Goal: Entertainment & Leisure: Consume media (video, audio)

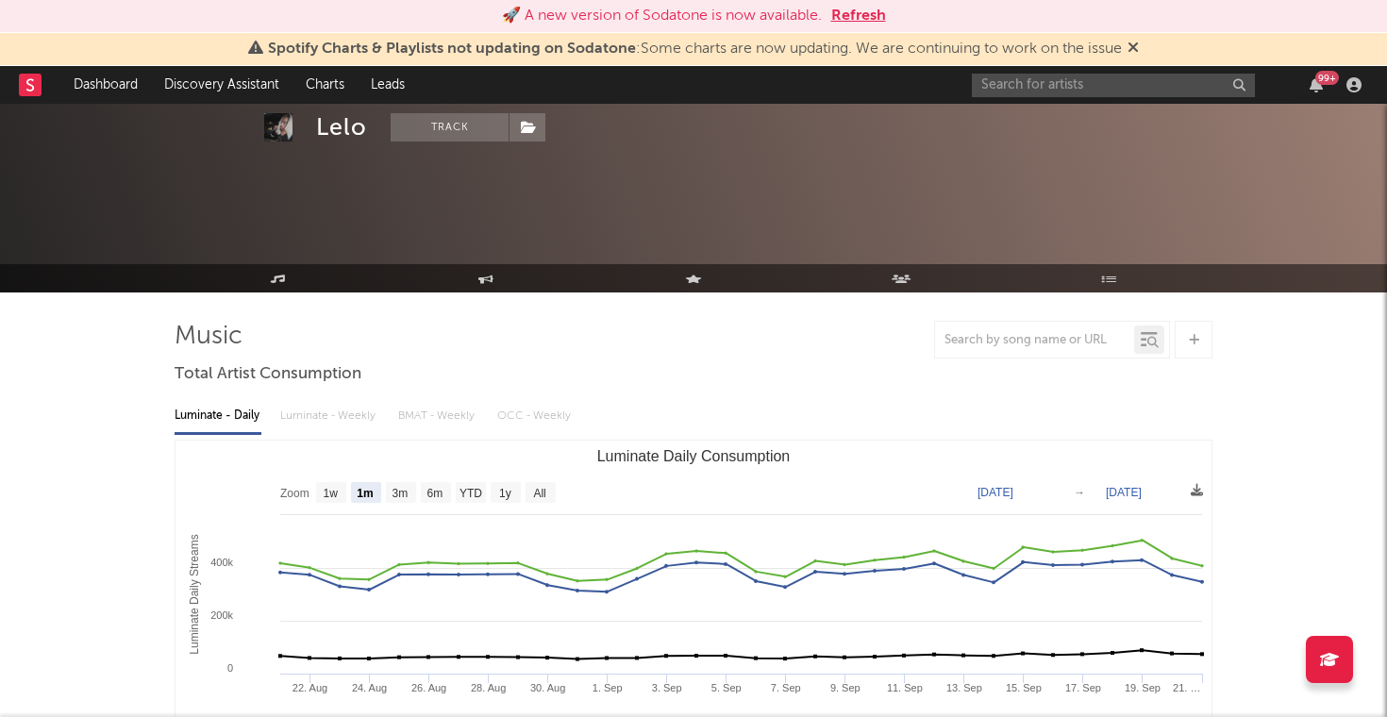
select select "1m"
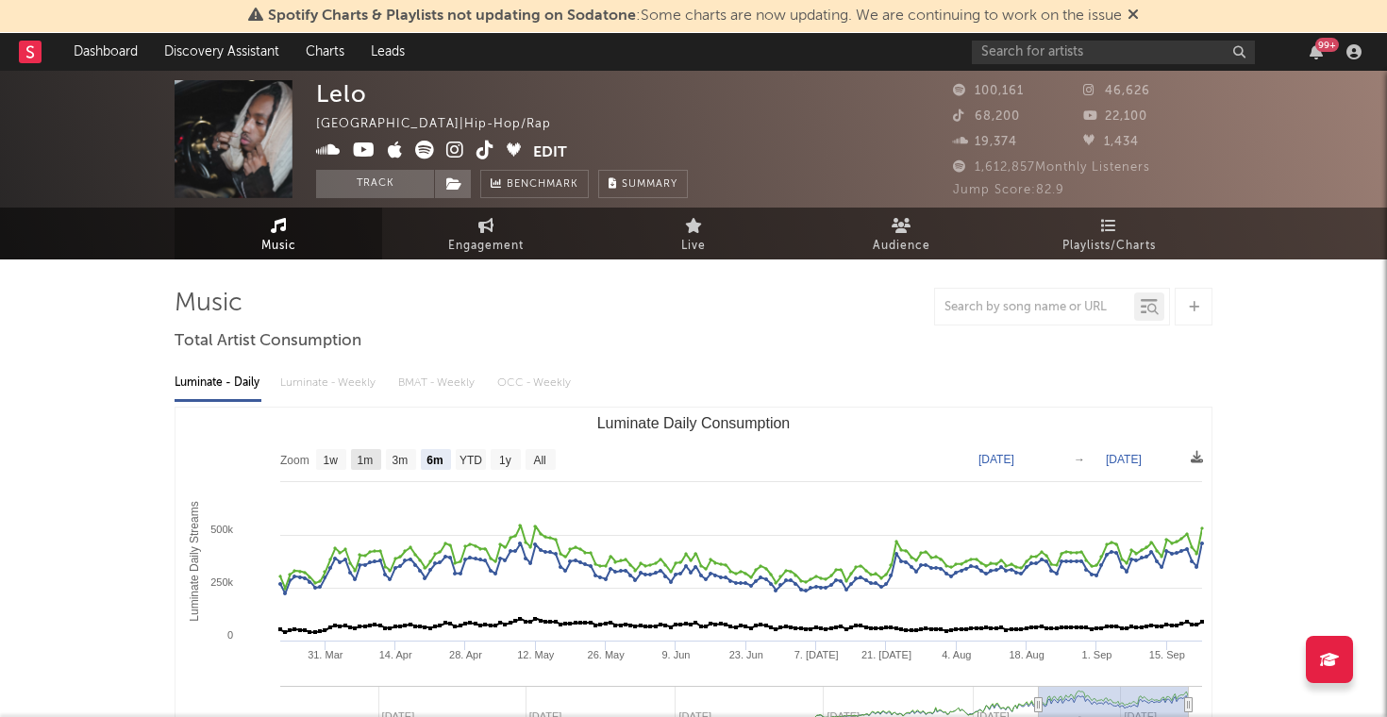
click at [364, 454] on text "1m" at bounding box center [366, 460] width 16 height 13
select select "1m"
type input "[DATE]"
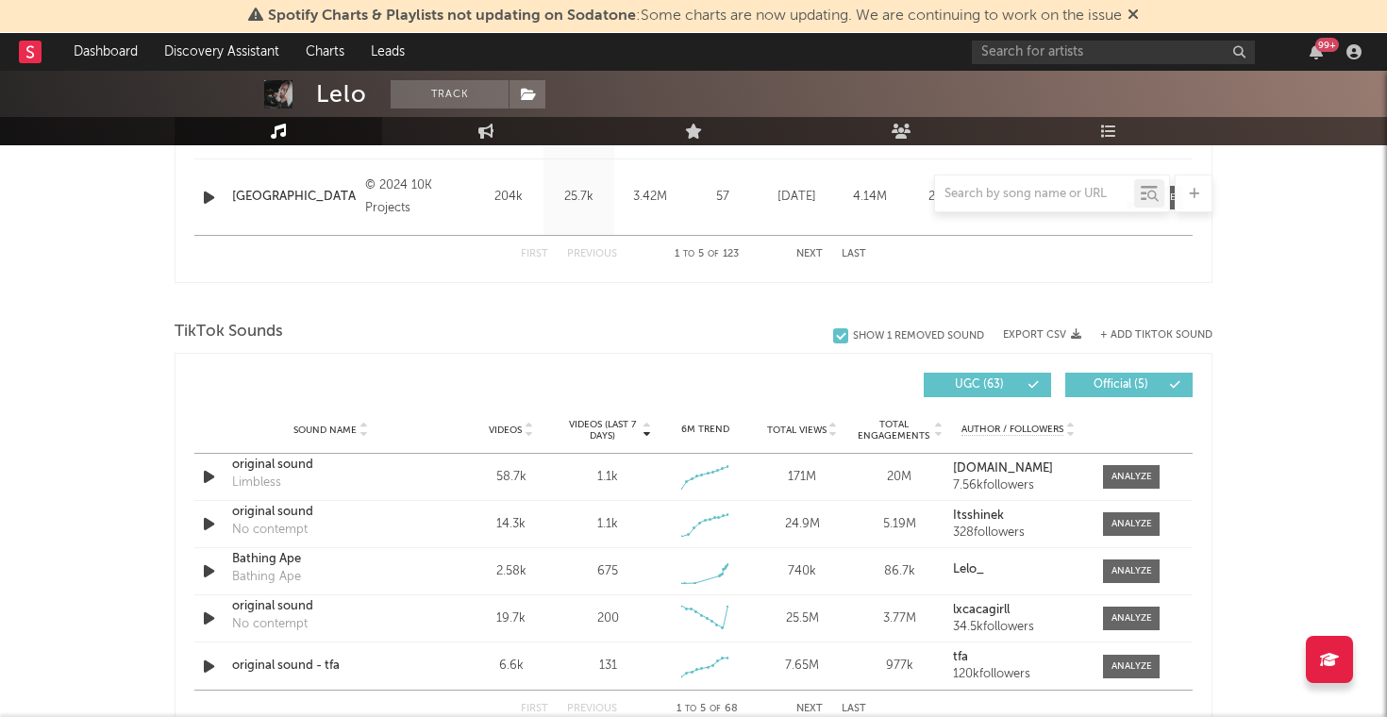
scroll to position [1123, 0]
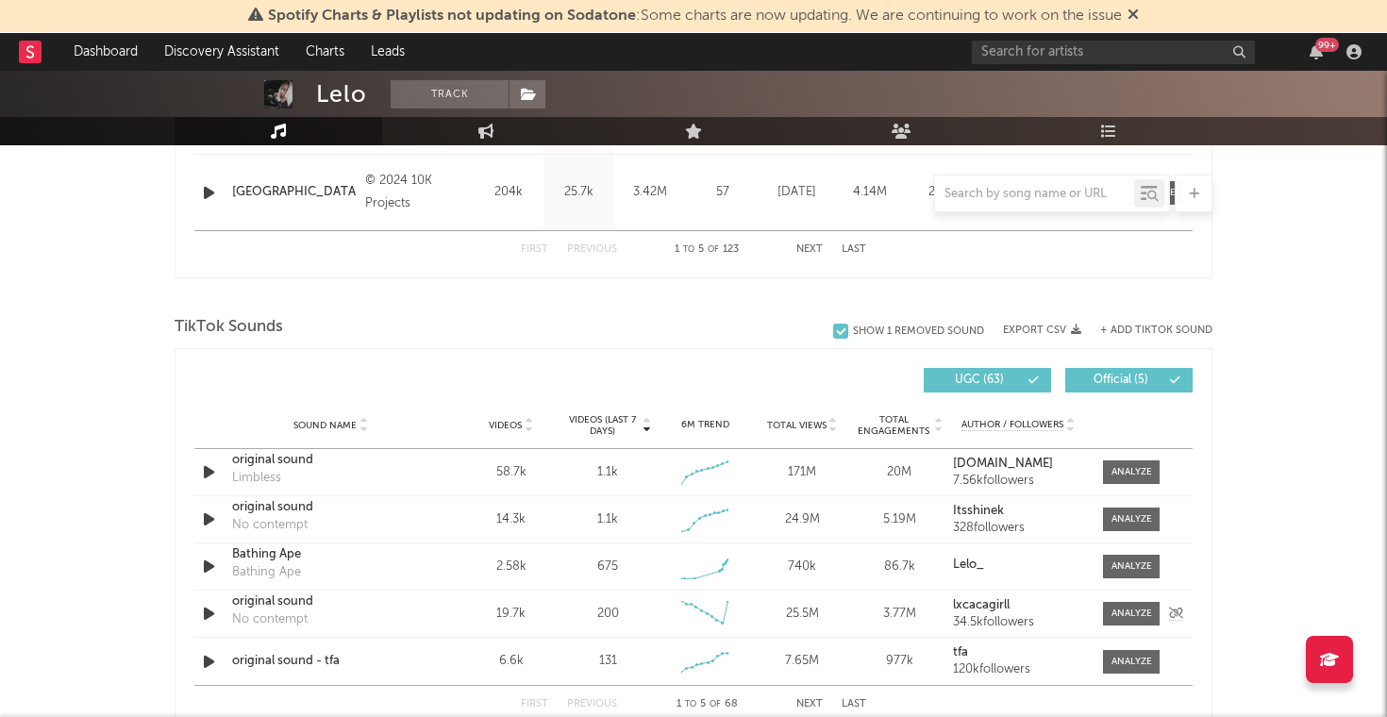
click at [209, 609] on icon "button" at bounding box center [209, 614] width 20 height 24
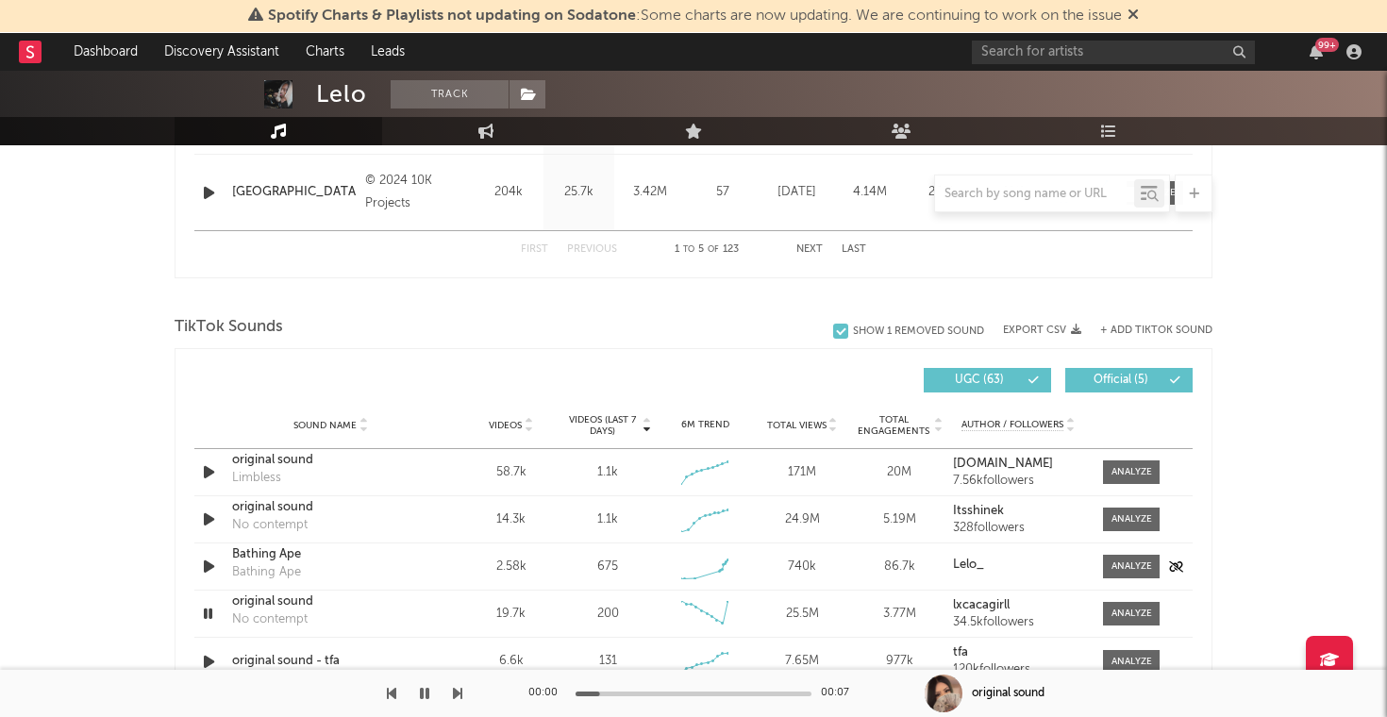
click at [211, 557] on icon "button" at bounding box center [209, 567] width 20 height 24
click at [208, 526] on icon "button" at bounding box center [209, 520] width 20 height 24
click at [209, 474] on icon "button" at bounding box center [209, 472] width 20 height 24
click at [209, 474] on icon "button" at bounding box center [208, 472] width 18 height 24
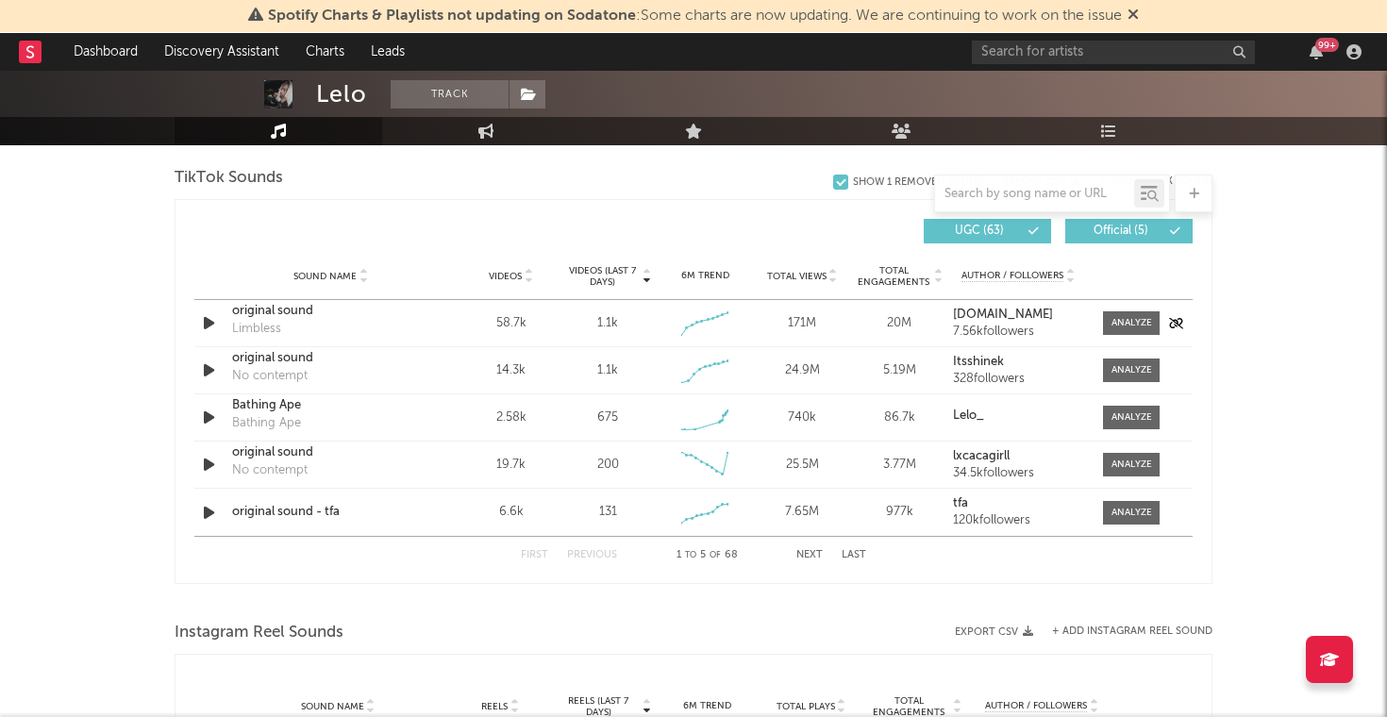
scroll to position [1310, 0]
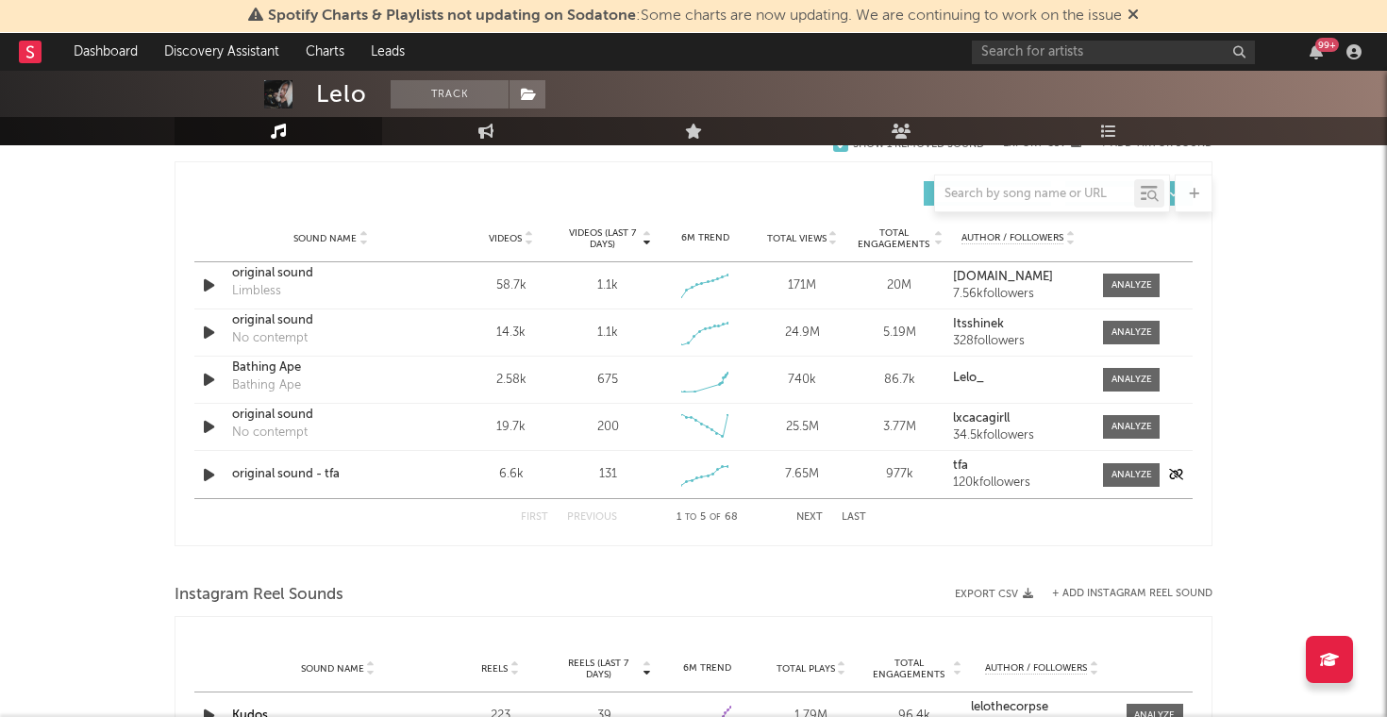
click at [210, 477] on icon "button" at bounding box center [209, 475] width 20 height 24
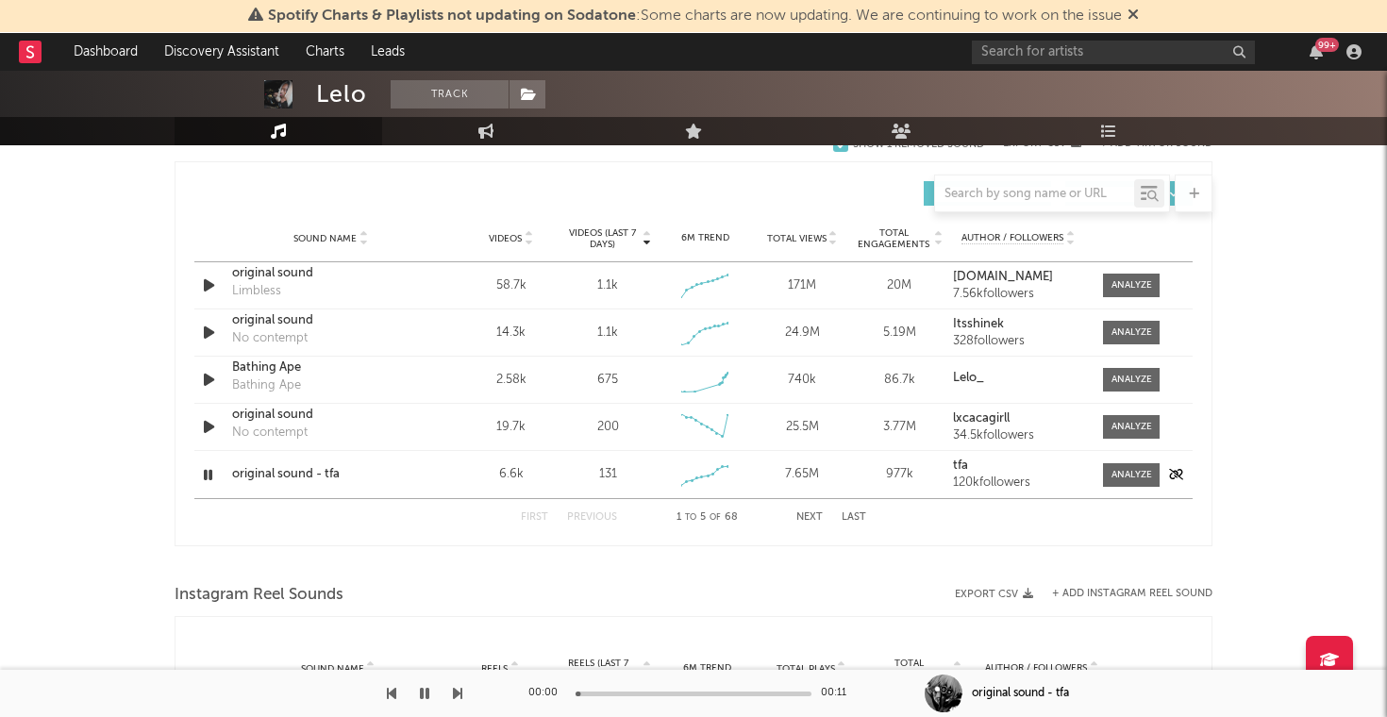
click at [210, 477] on icon "button" at bounding box center [208, 475] width 18 height 24
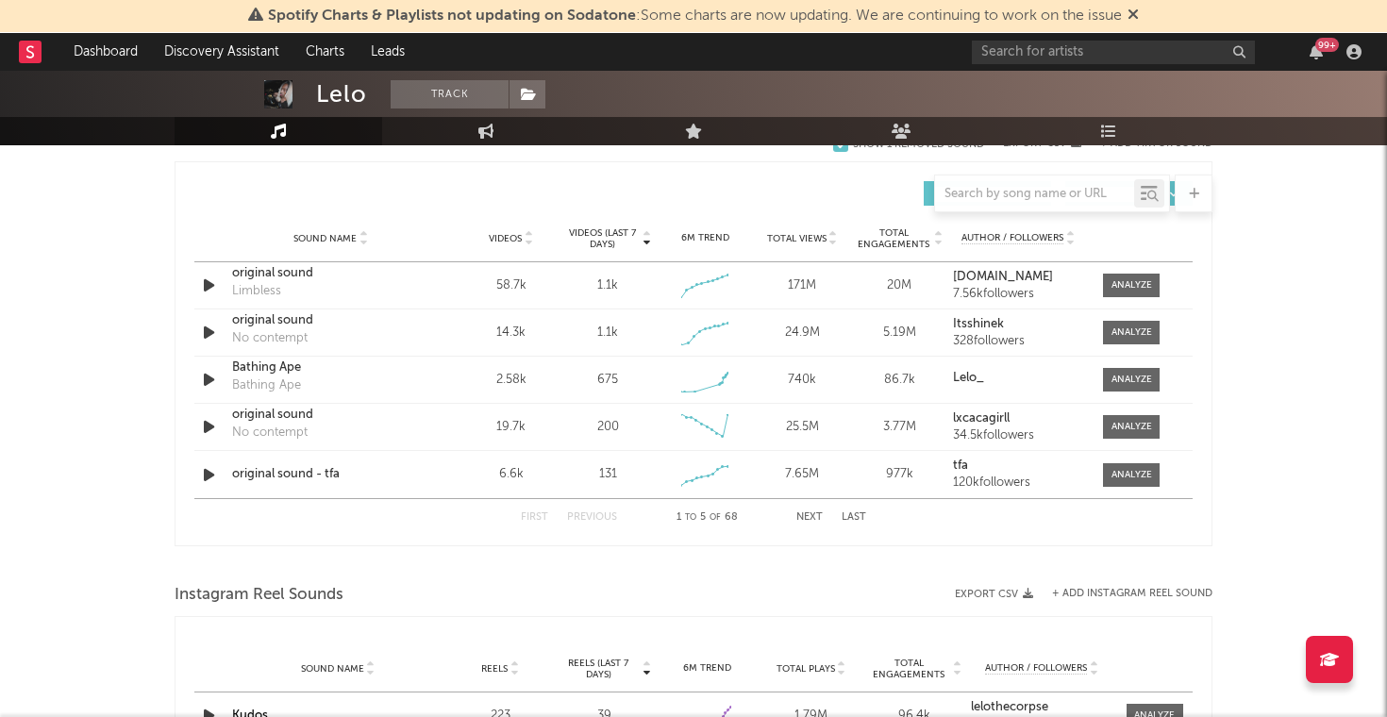
click at [816, 517] on button "Next" at bounding box center [809, 517] width 26 height 10
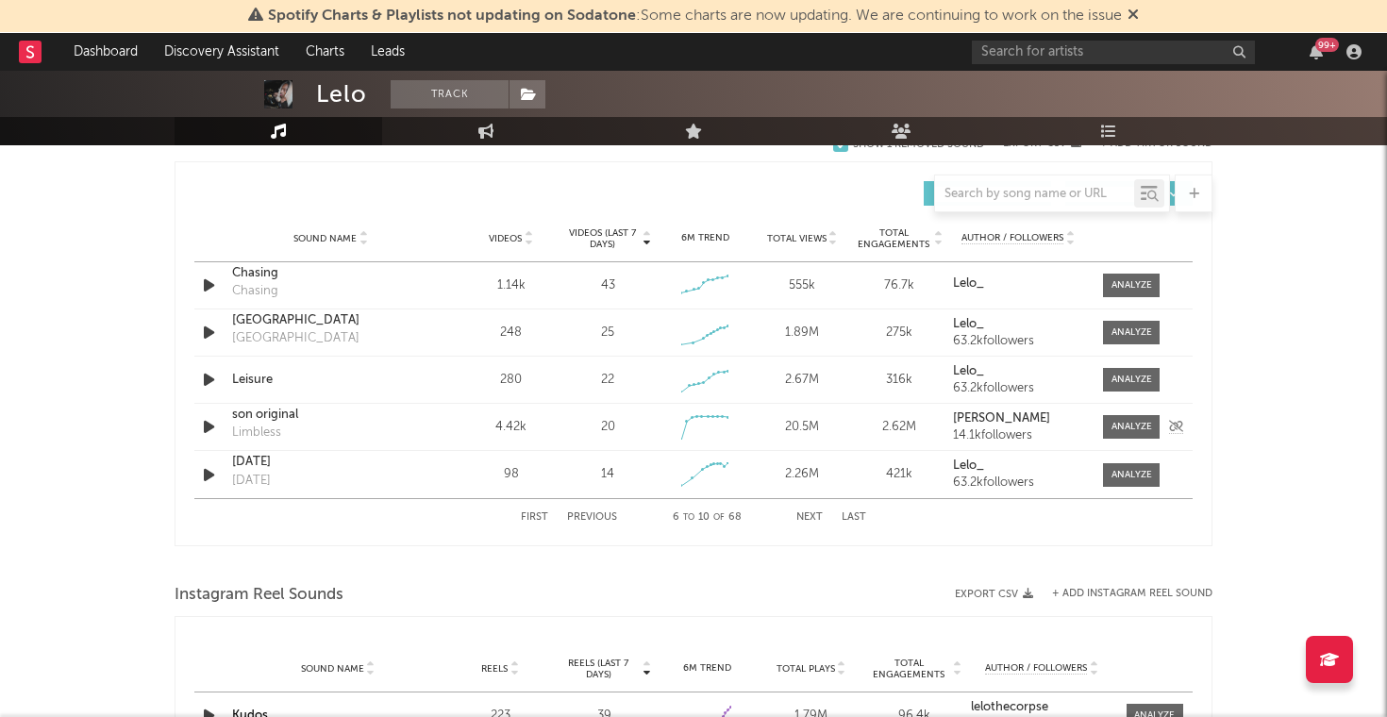
click at [214, 424] on icon "button" at bounding box center [209, 427] width 20 height 24
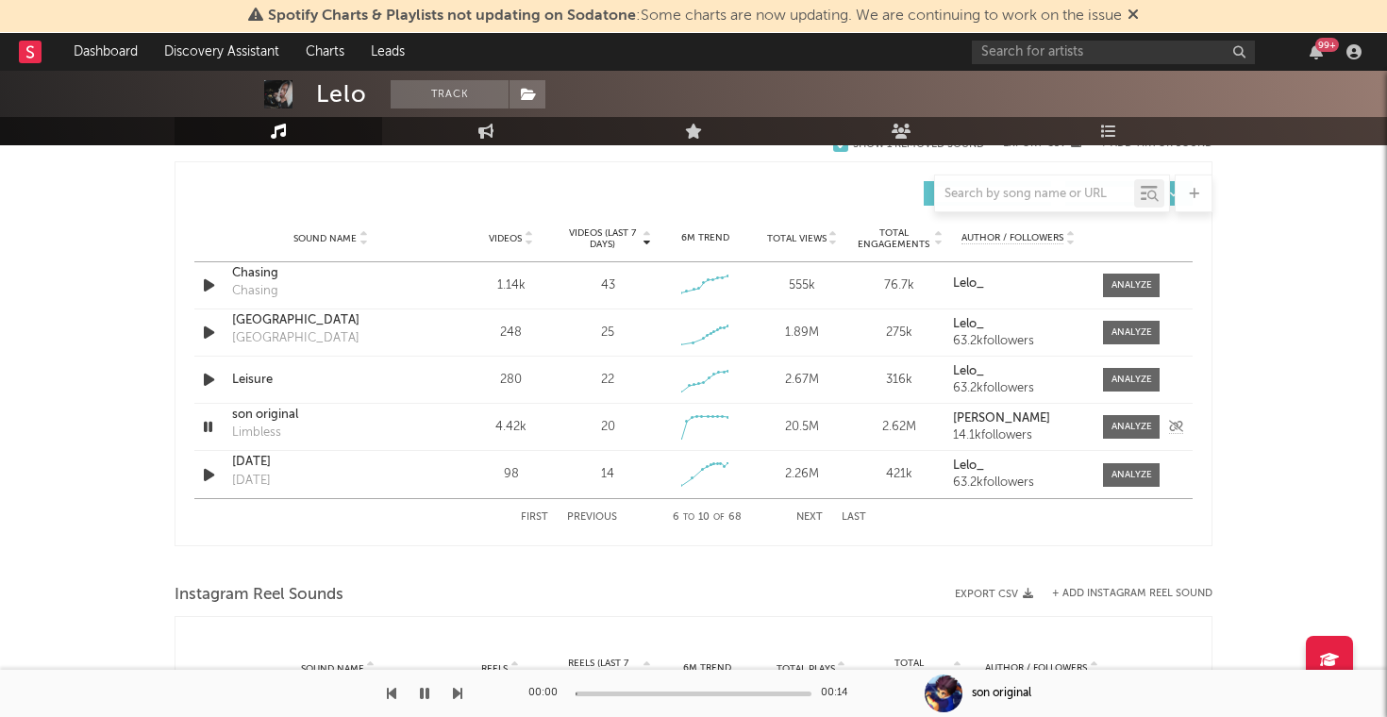
click at [207, 420] on icon "button" at bounding box center [208, 427] width 18 height 24
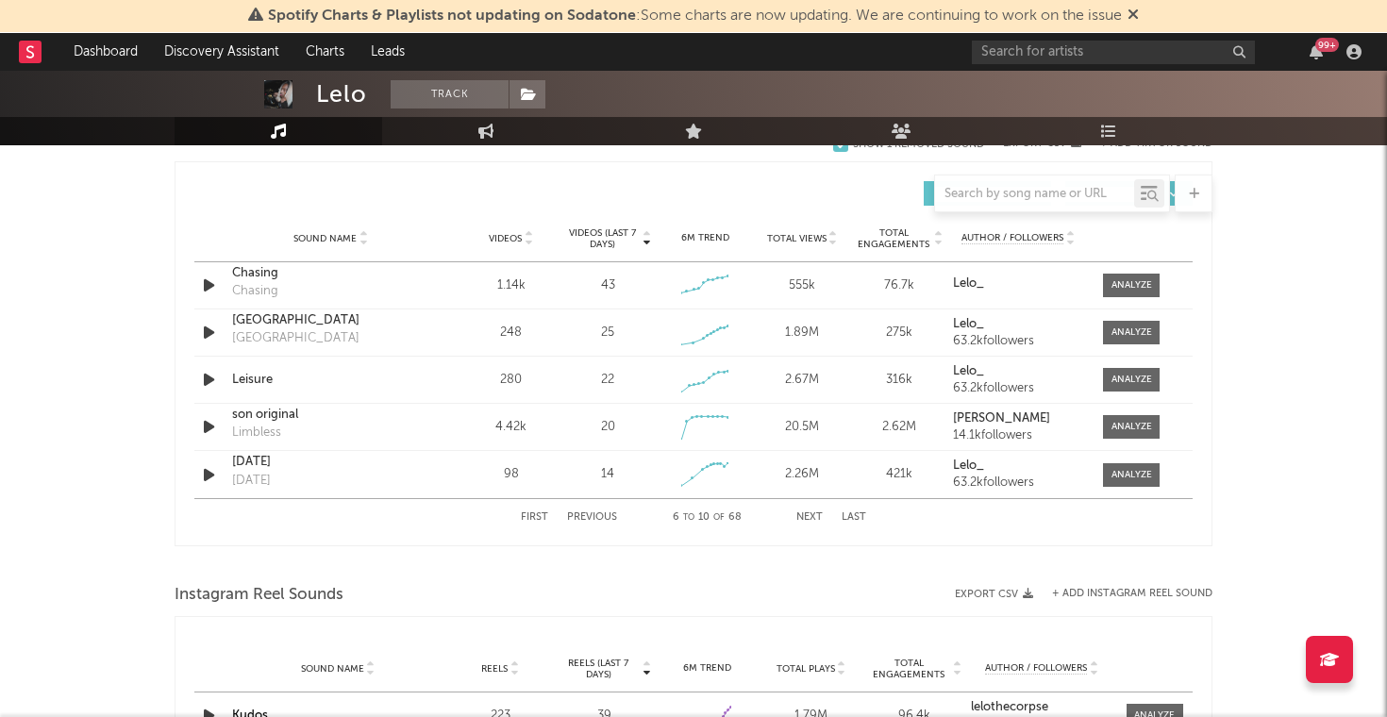
click at [817, 516] on button "Next" at bounding box center [809, 517] width 26 height 10
click at [797, 512] on button "Next" at bounding box center [809, 517] width 26 height 10
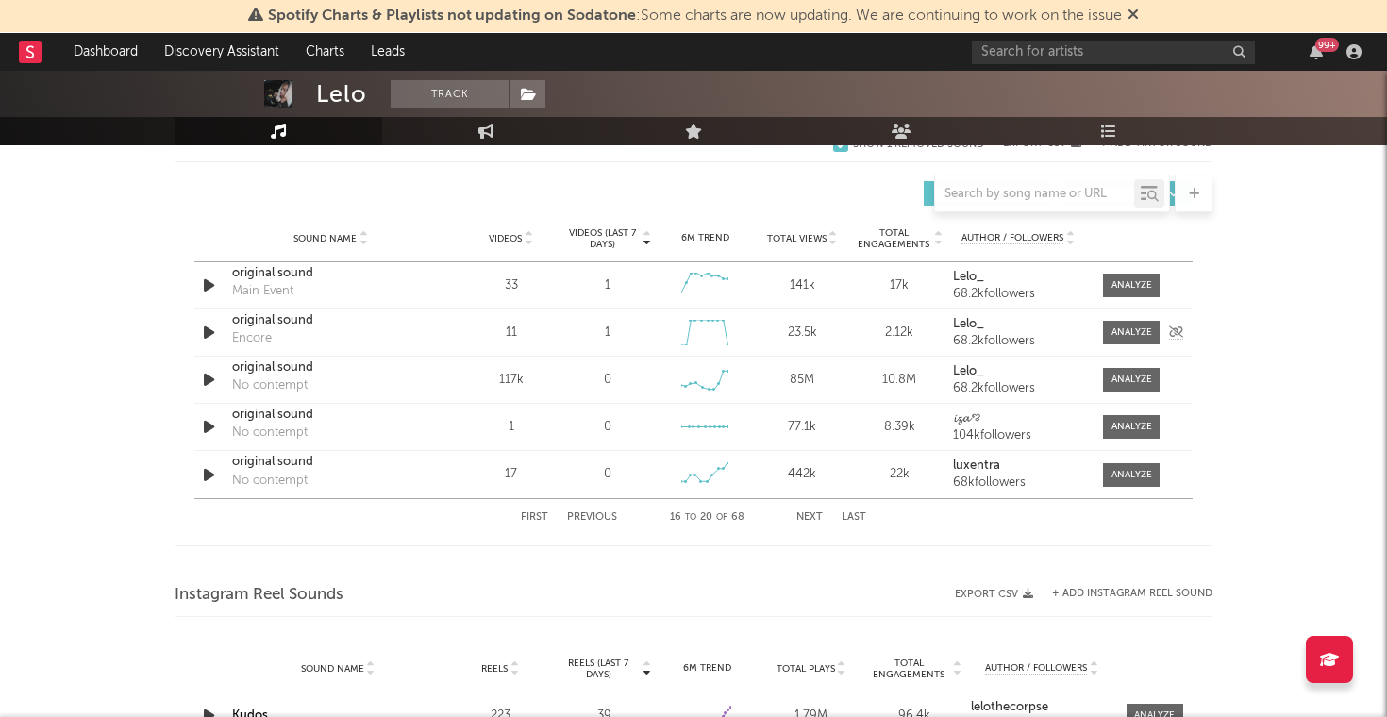
click at [209, 335] on icon "button" at bounding box center [209, 333] width 20 height 24
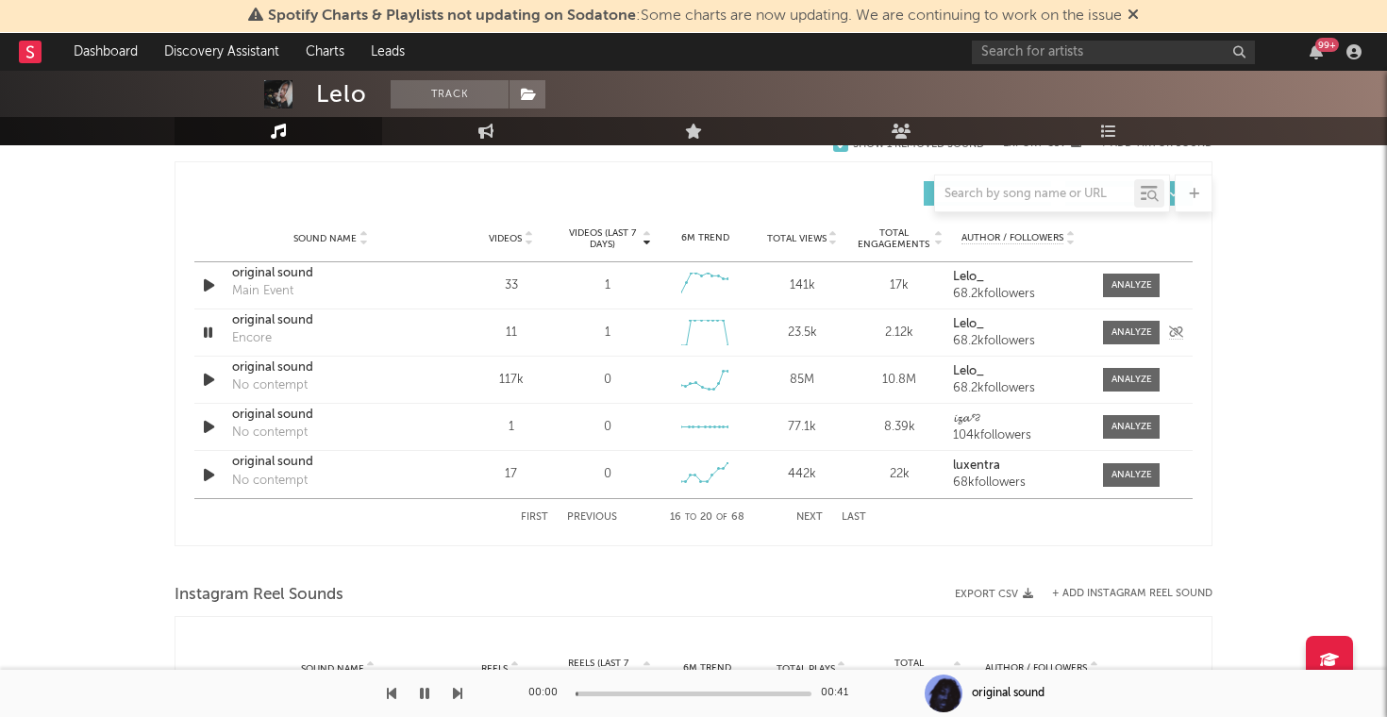
click at [210, 334] on icon "button" at bounding box center [208, 333] width 18 height 24
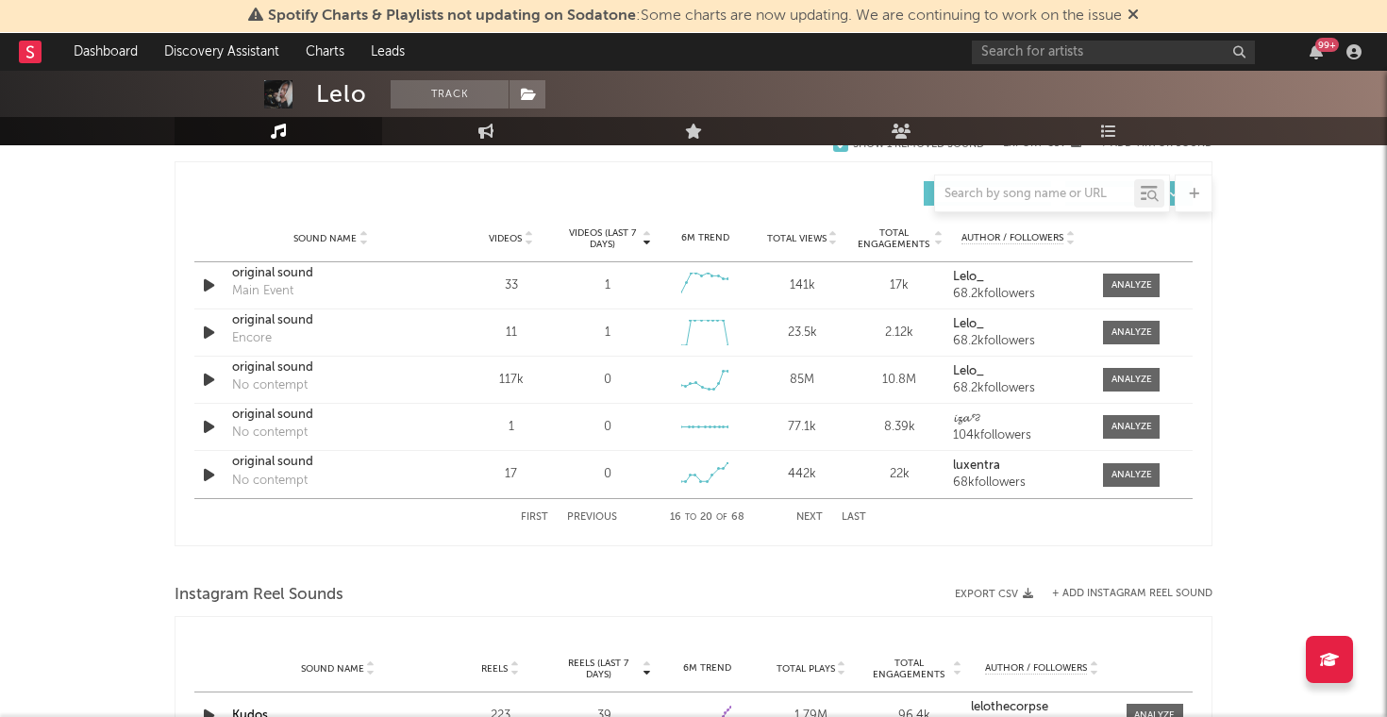
click at [802, 519] on button "Next" at bounding box center [809, 517] width 26 height 10
click at [210, 283] on icon "button" at bounding box center [209, 286] width 20 height 24
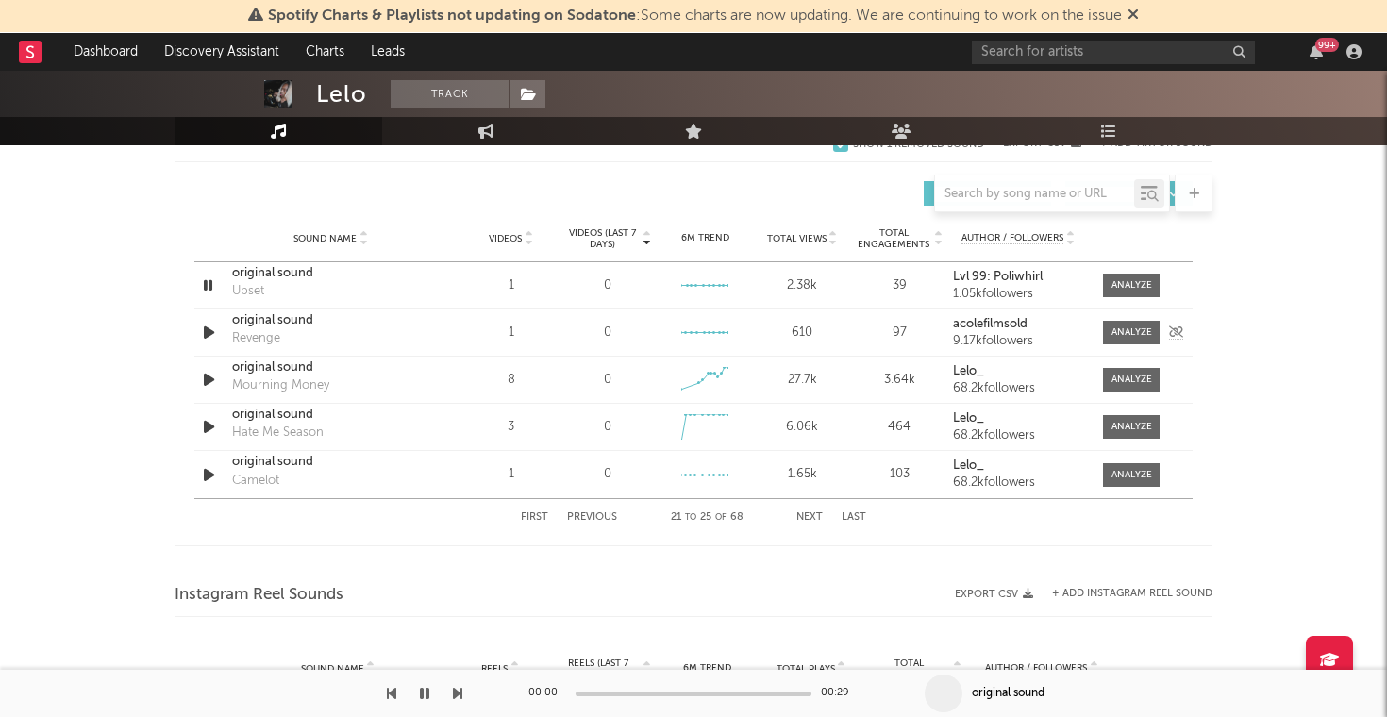
click at [210, 312] on div "Sound Name original sound Revenge Videos 1 Videos (last 7 days) 0 Weekly Growth…" at bounding box center [693, 332] width 998 height 46
click at [804, 520] on button "Next" at bounding box center [809, 517] width 26 height 10
click at [211, 332] on icon "button" at bounding box center [209, 333] width 20 height 24
click at [211, 332] on icon "button" at bounding box center [208, 333] width 18 height 24
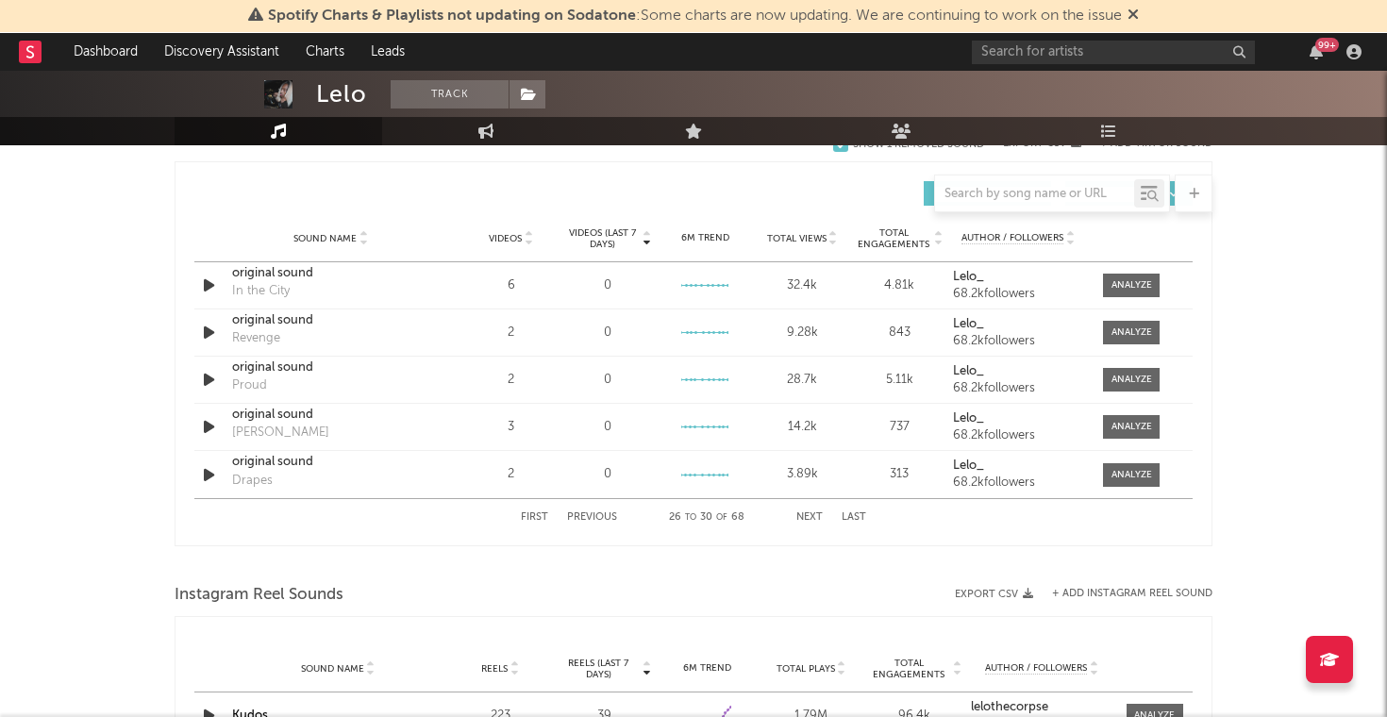
click at [804, 510] on div "First Previous 26 to 30 of 68 Next Last" at bounding box center [693, 517] width 345 height 37
click at [804, 515] on button "Next" at bounding box center [809, 517] width 26 height 10
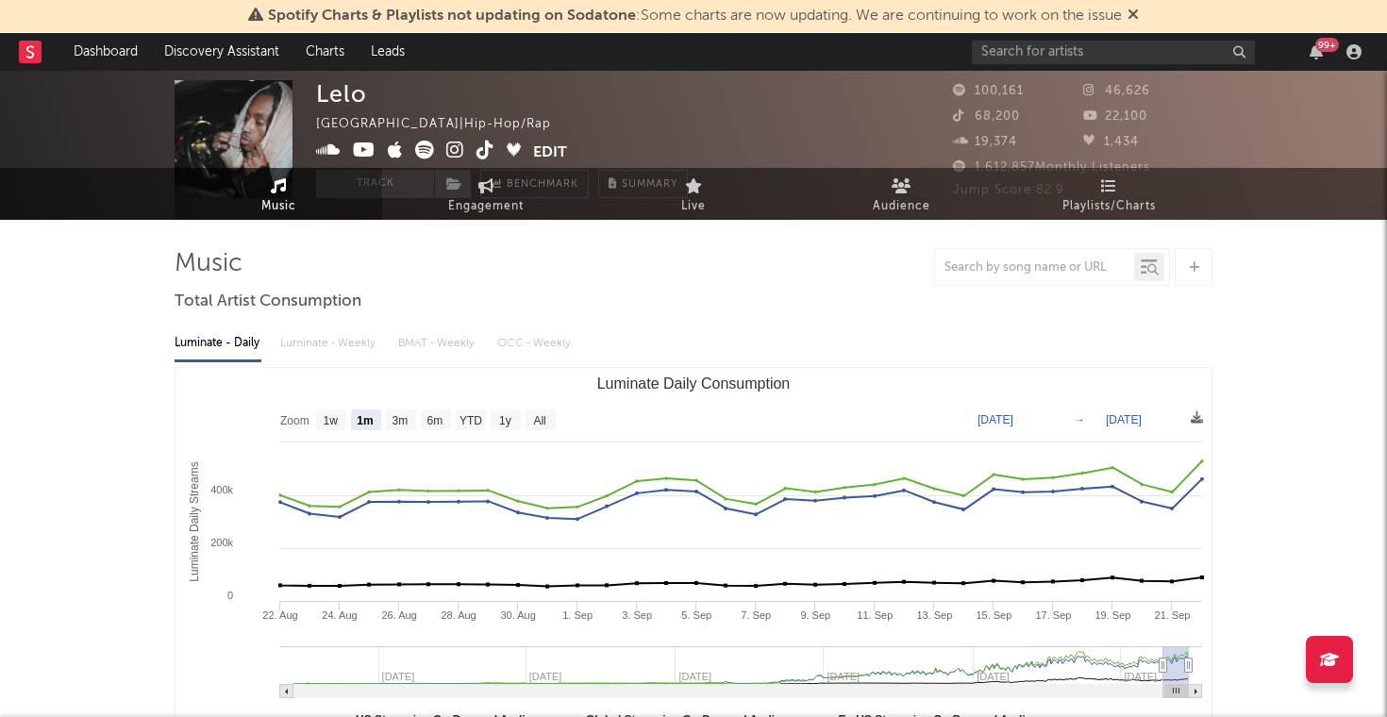
scroll to position [0, 0]
